Goal: Book appointment/travel/reservation

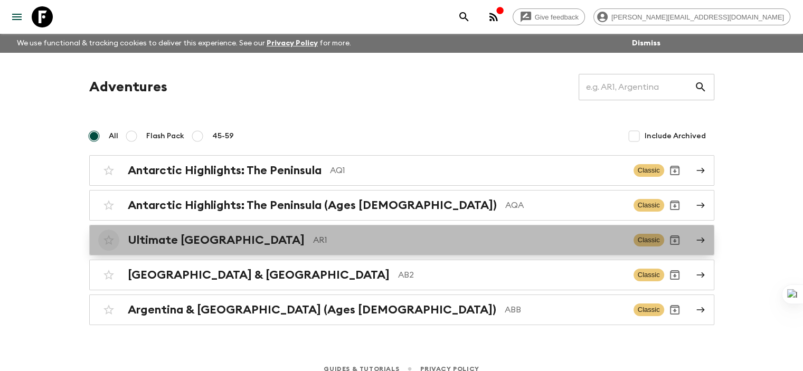
click at [109, 242] on input "checkbox" at bounding box center [108, 240] width 21 height 21
checkbox input "false"
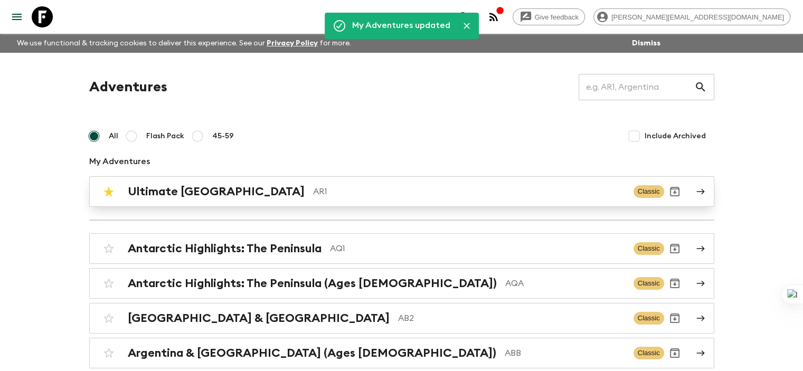
click at [111, 194] on input "checkbox" at bounding box center [108, 191] width 21 height 21
checkbox input "false"
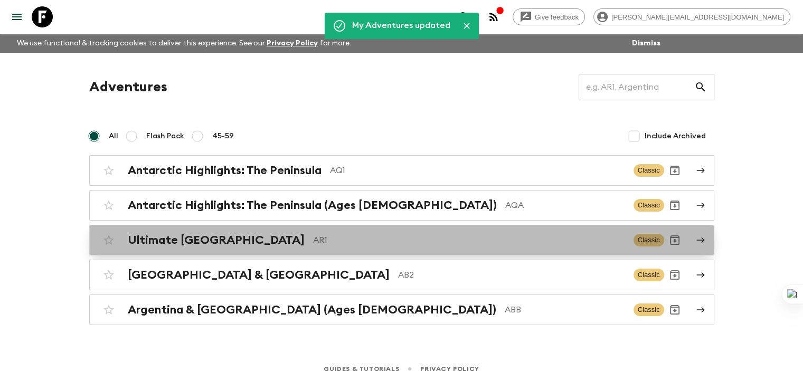
click at [181, 242] on h2 "Ultimate [GEOGRAPHIC_DATA]" at bounding box center [216, 240] width 177 height 14
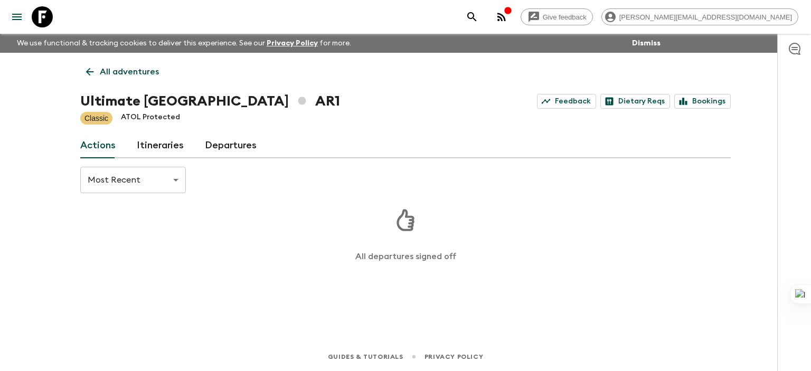
click at [161, 144] on link "Itineraries" at bounding box center [160, 145] width 47 height 25
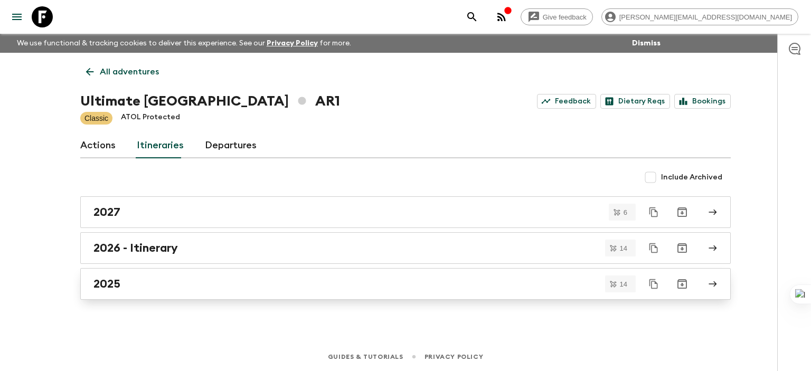
click at [115, 280] on h2 "2025" at bounding box center [106, 284] width 27 height 14
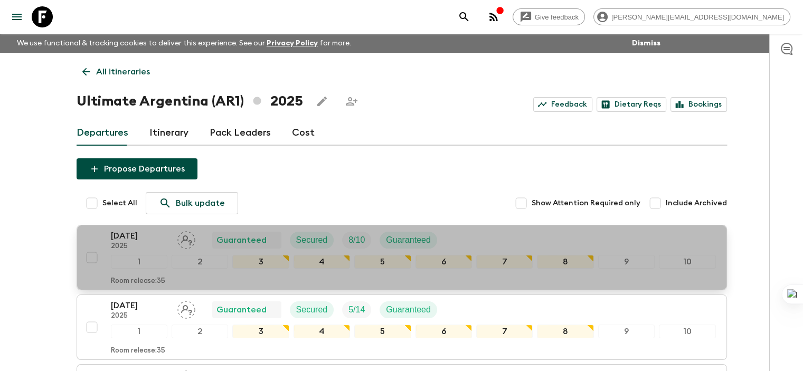
click at [127, 238] on p "[DATE]" at bounding box center [140, 236] width 58 height 13
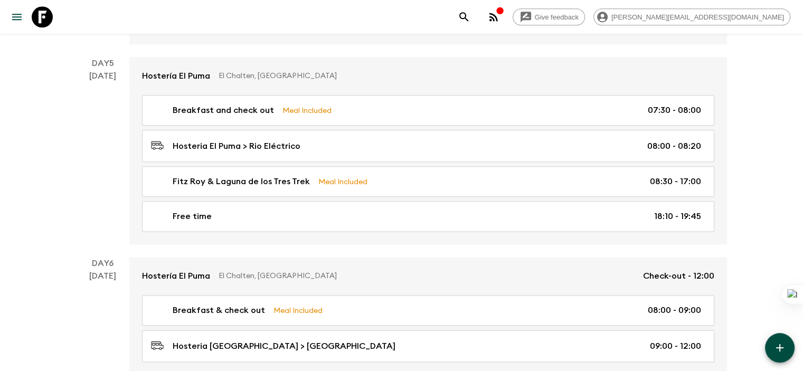
scroll to position [975, 0]
